Goal: Information Seeking & Learning: Learn about a topic

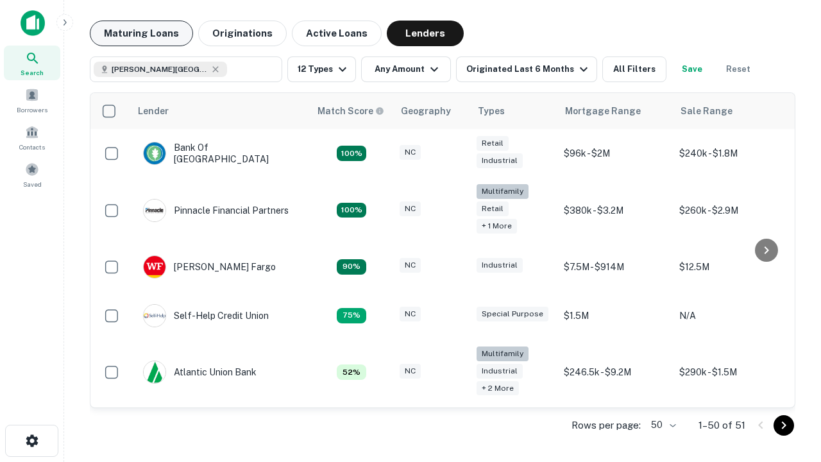
click at [141, 33] on button "Maturing Loans" at bounding box center [141, 34] width 103 height 26
